Goal: Information Seeking & Learning: Learn about a topic

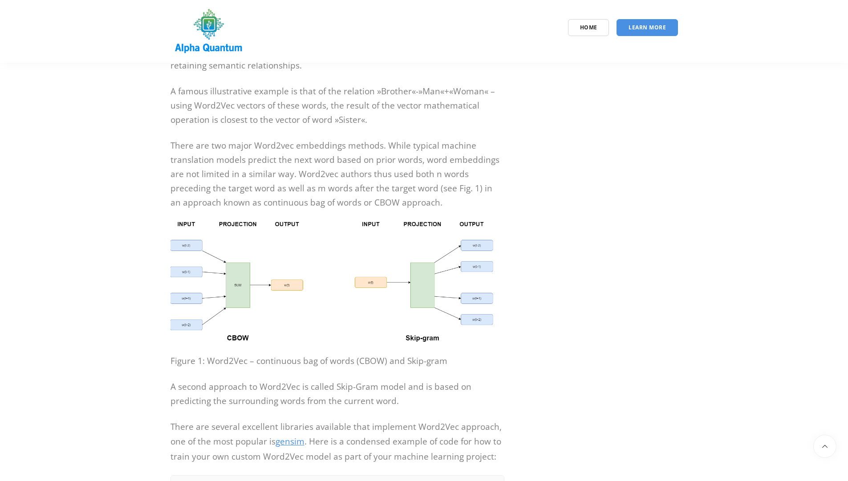
scroll to position [648, 0]
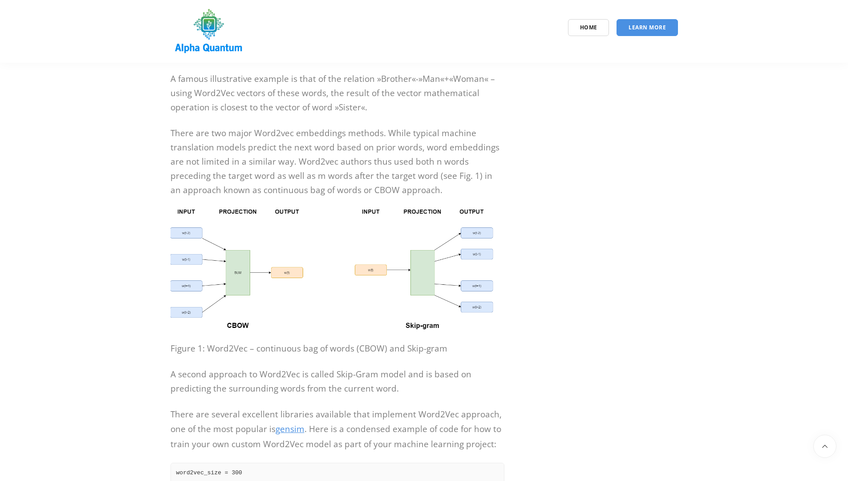
click at [289, 277] on img at bounding box center [338, 269] width 334 height 121
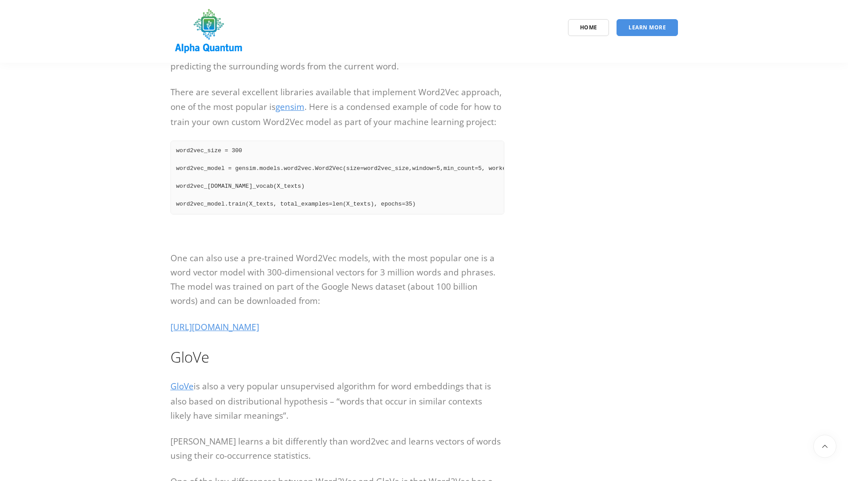
scroll to position [946, 0]
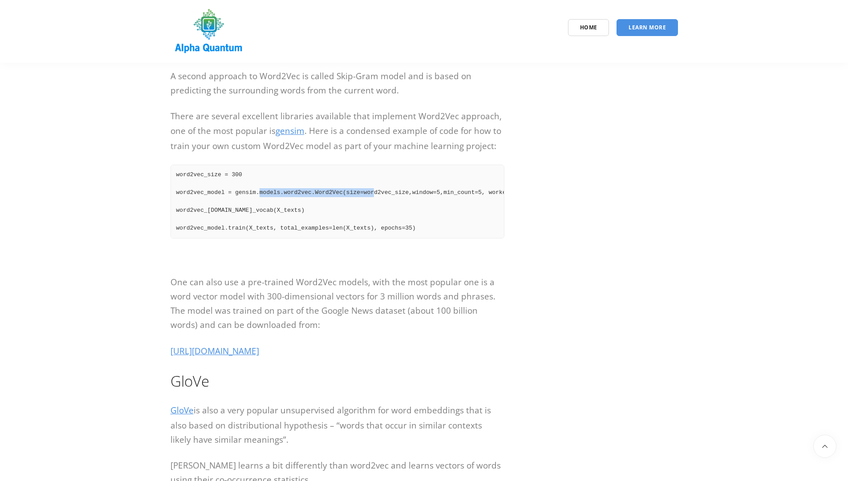
drag, startPoint x: 258, startPoint y: 192, endPoint x: 376, endPoint y: 196, distance: 118.1
click at [376, 196] on pre "word2vec_size = 300 word2vec_model = gensim.models.word2vec.Word2Vec(size=word2…" at bounding box center [338, 202] width 334 height 74
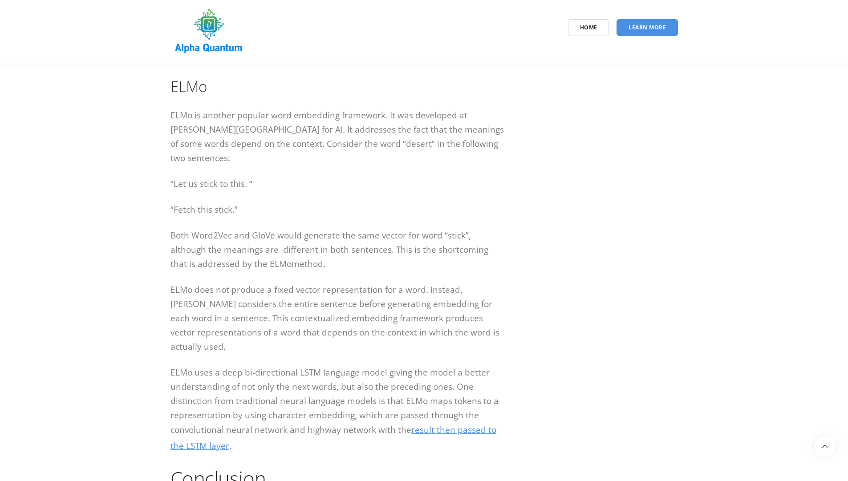
scroll to position [1883, 0]
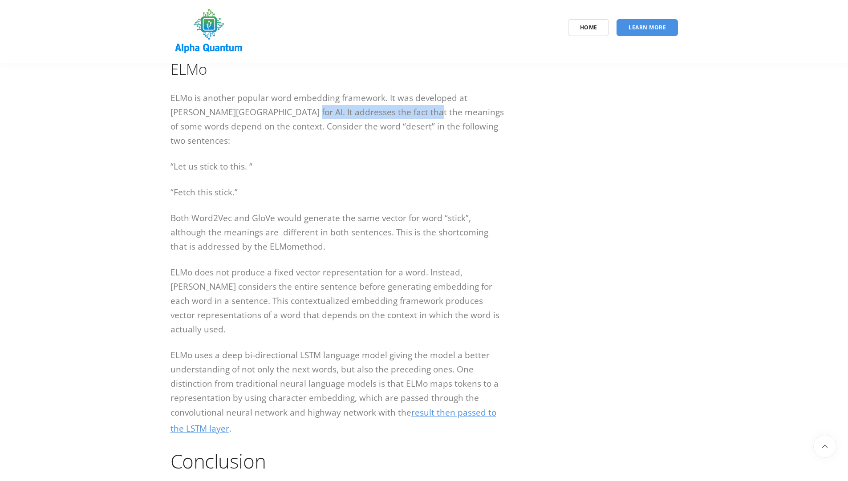
drag, startPoint x: 258, startPoint y: 122, endPoint x: 387, endPoint y: 119, distance: 129.6
click at [387, 119] on p "ELMo is another popular word embedding framework. It was developed at [PERSON_N…" at bounding box center [338, 119] width 334 height 57
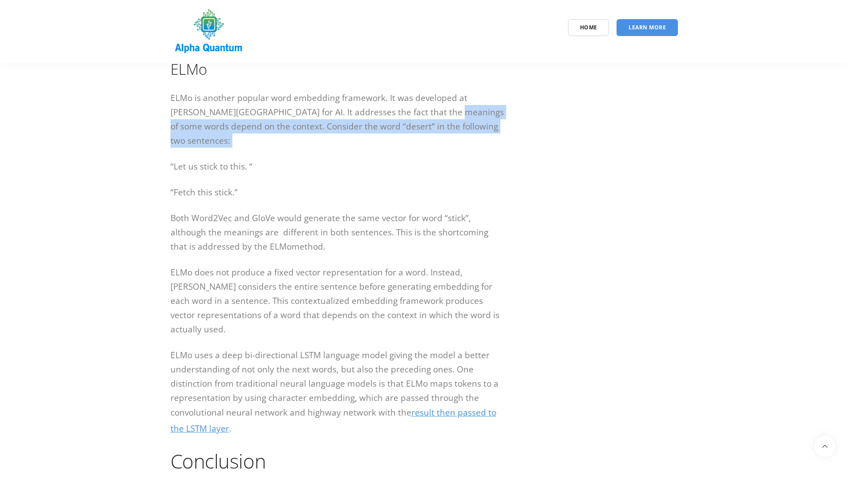
drag, startPoint x: 410, startPoint y: 120, endPoint x: 284, endPoint y: 143, distance: 128.6
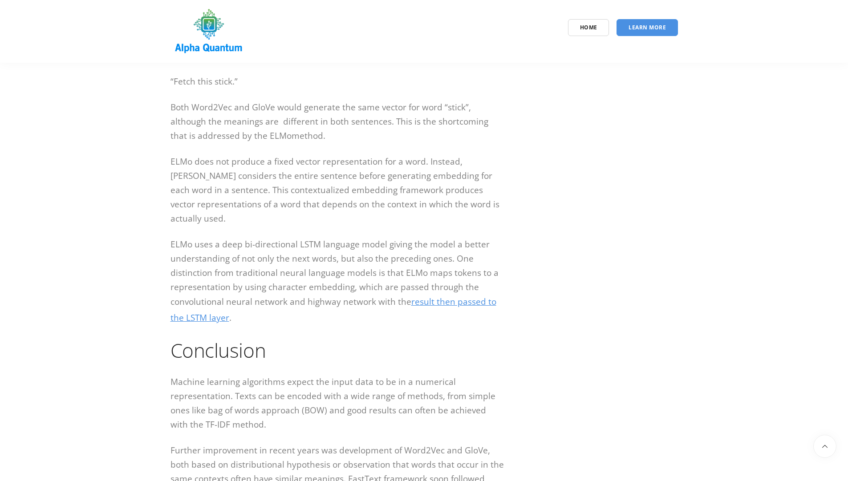
scroll to position [1948, 0]
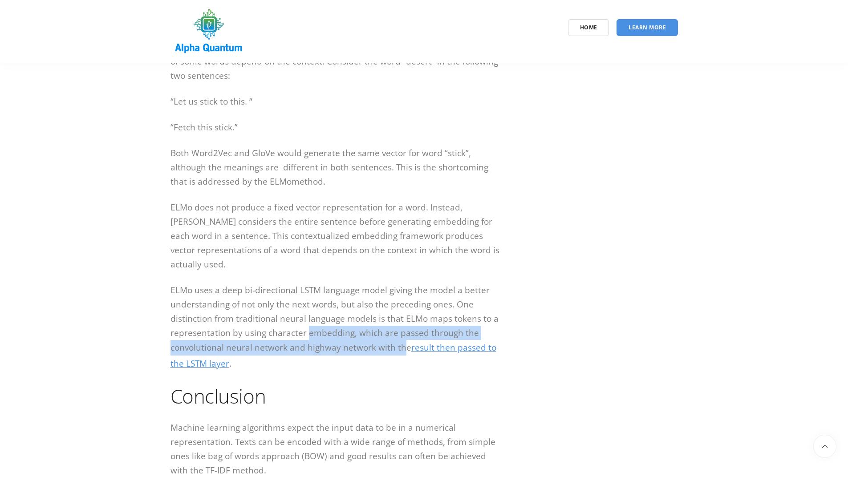
drag, startPoint x: 306, startPoint y: 328, endPoint x: 401, endPoint y: 342, distance: 95.9
click at [401, 342] on p "ELMo uses a deep bi-directional LSTM language model giving the model a better u…" at bounding box center [338, 327] width 334 height 89
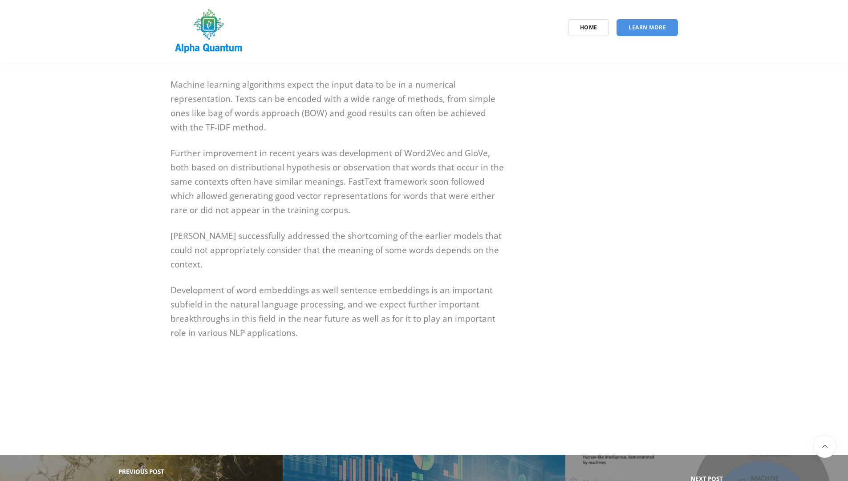
scroll to position [2292, 0]
